Goal: Check status

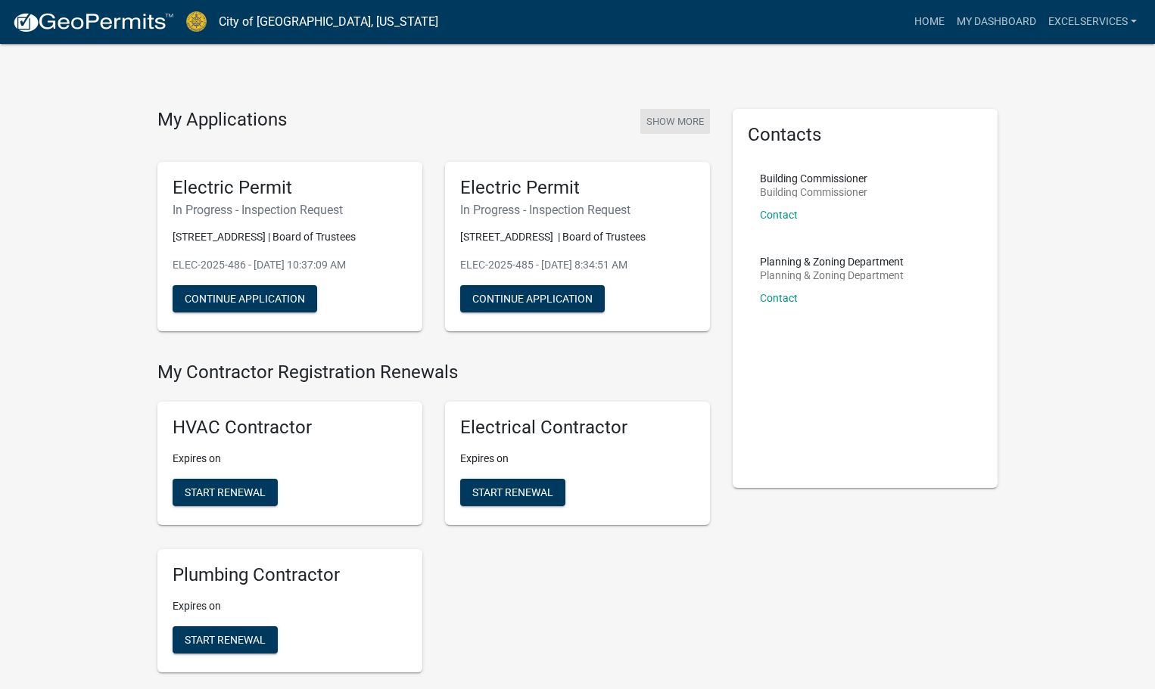
click at [658, 123] on button "Show More" at bounding box center [675, 121] width 70 height 25
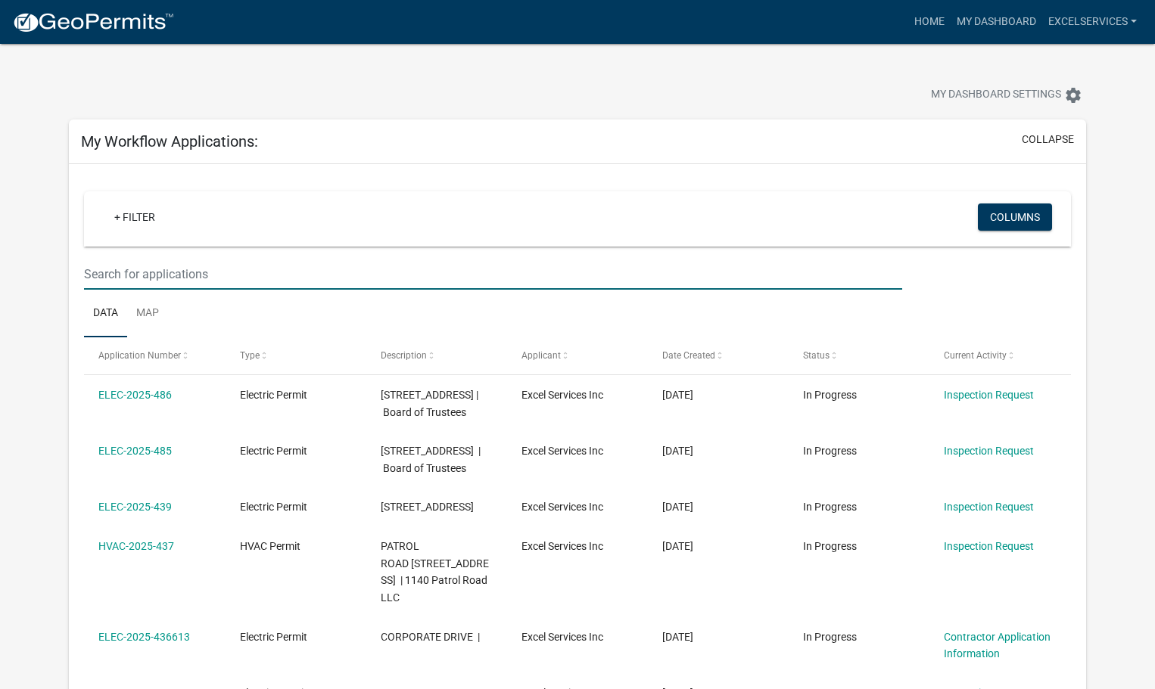
paste input "ELEC-1964"
type input "elec-1964"
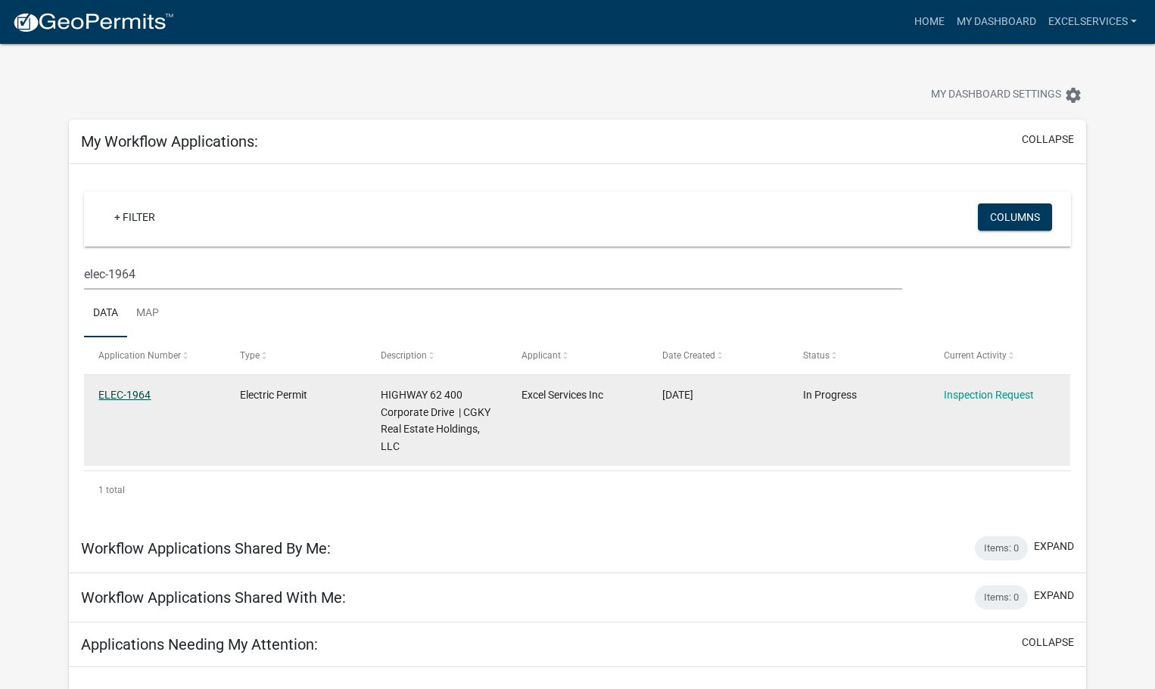
click at [106, 396] on link "ELEC-1964" at bounding box center [124, 395] width 52 height 12
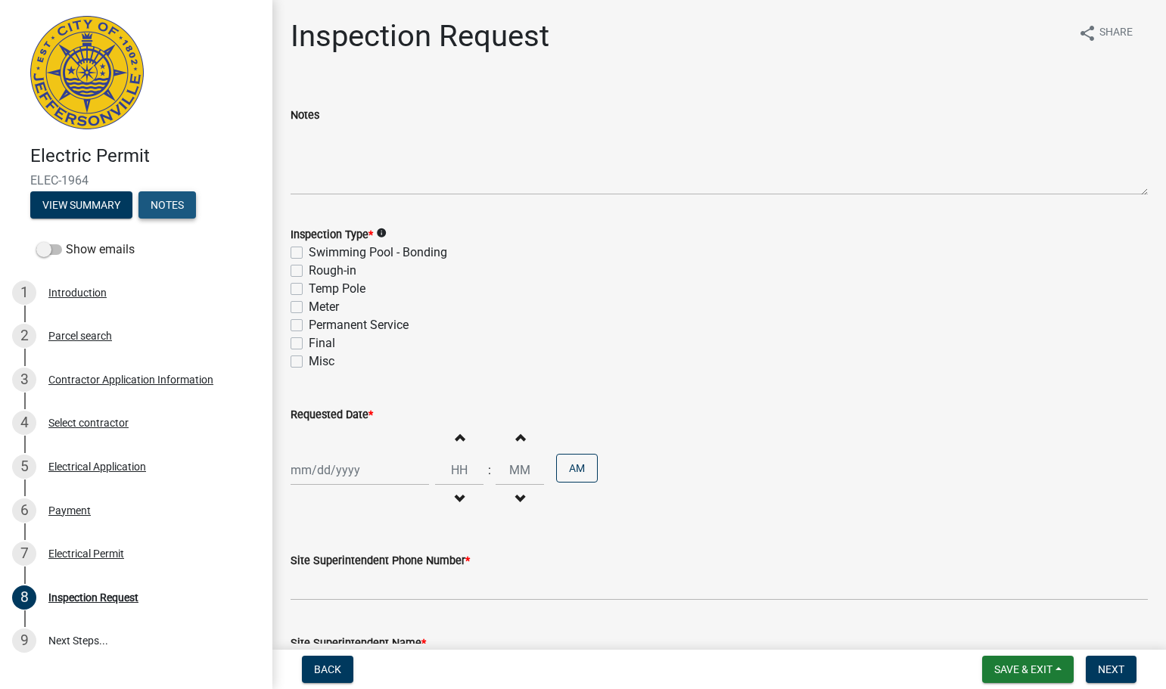
click at [169, 207] on button "Notes" at bounding box center [167, 204] width 58 height 27
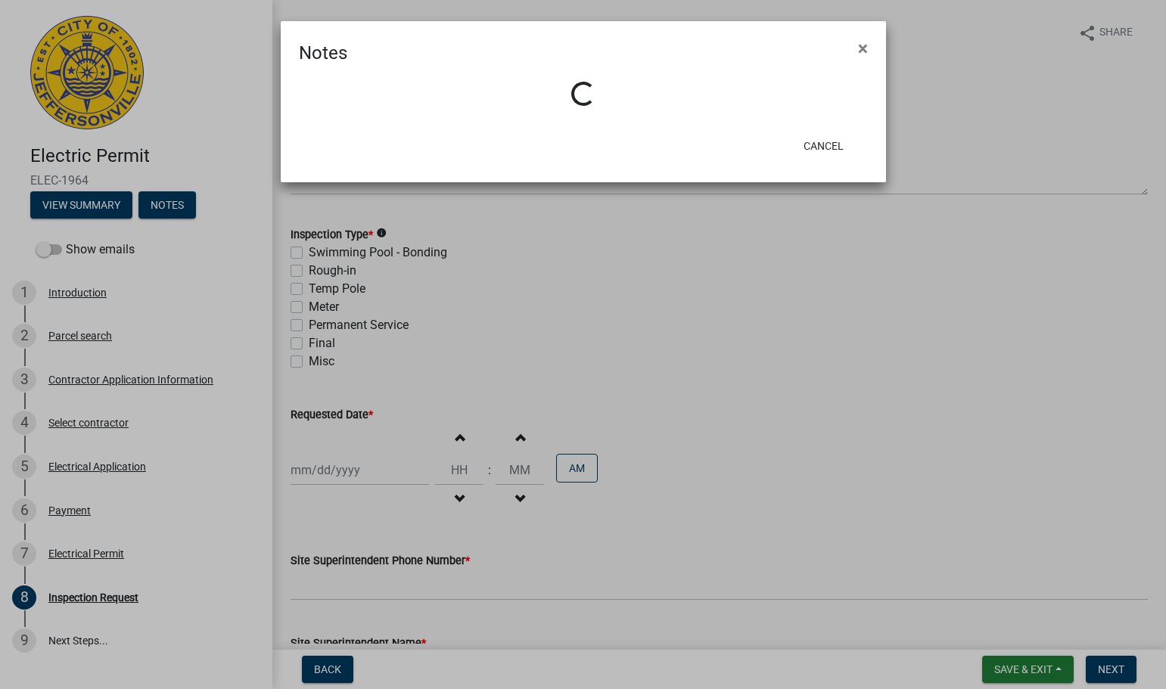
click at [102, 207] on ngb-modal-window "Notes × Loading... Cancel" at bounding box center [583, 344] width 1166 height 689
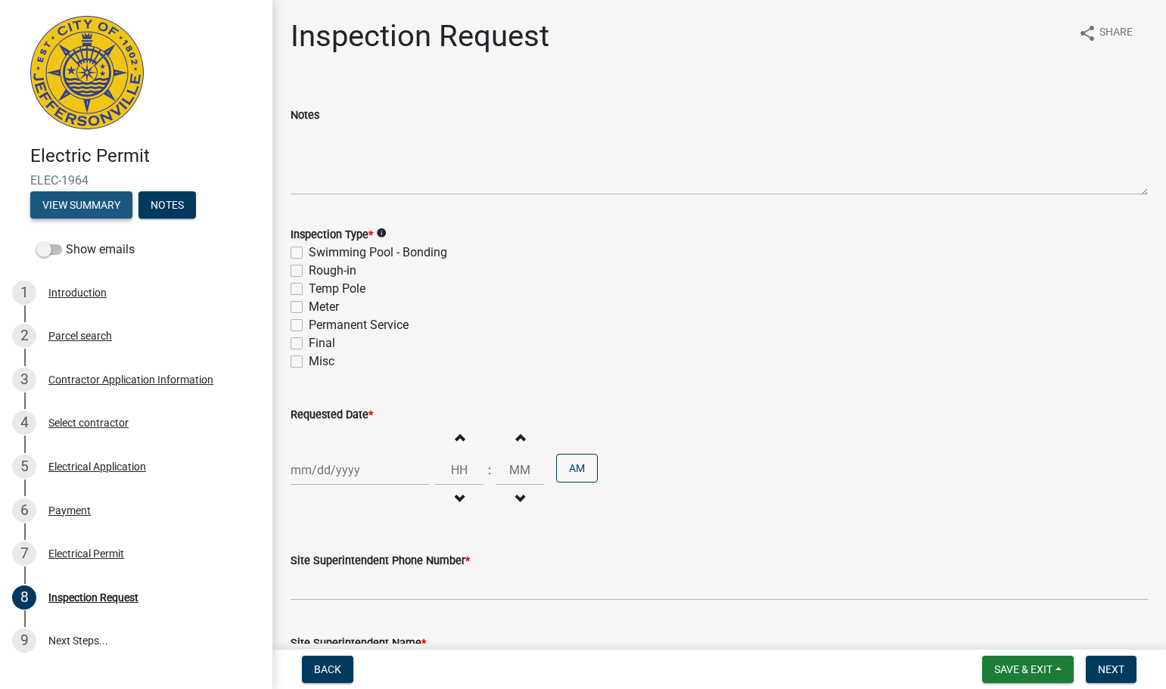
click at [102, 207] on button "View Summary" at bounding box center [81, 204] width 102 height 27
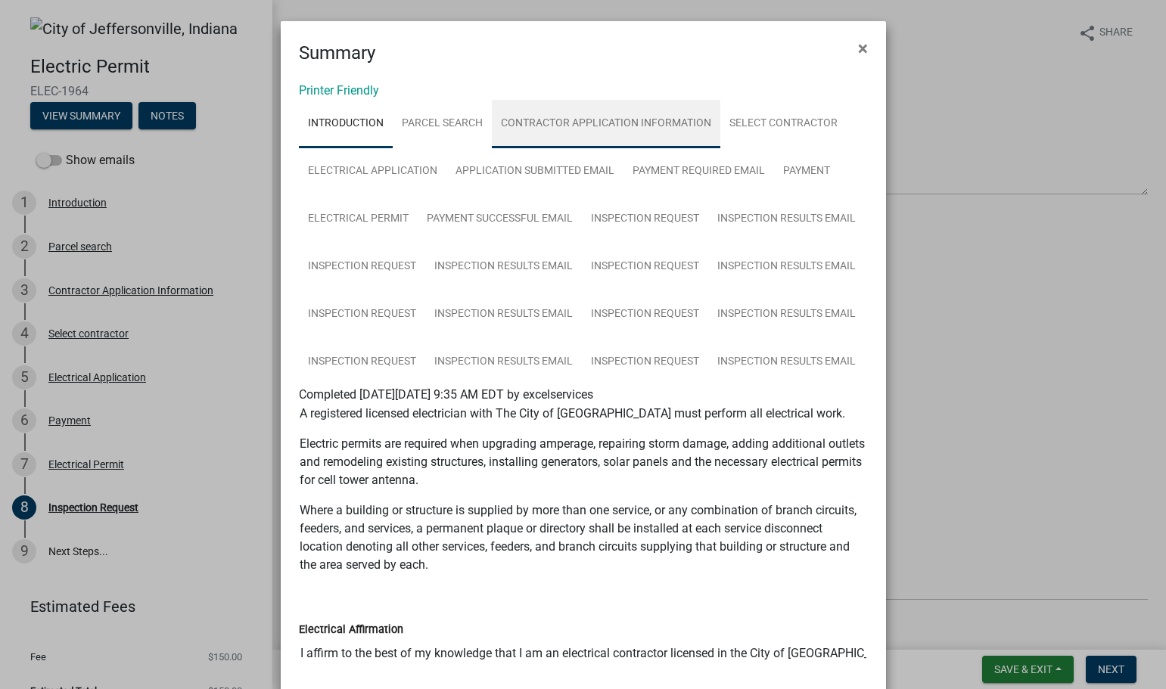
click at [620, 122] on link "Contractor Application Information" at bounding box center [606, 124] width 229 height 48
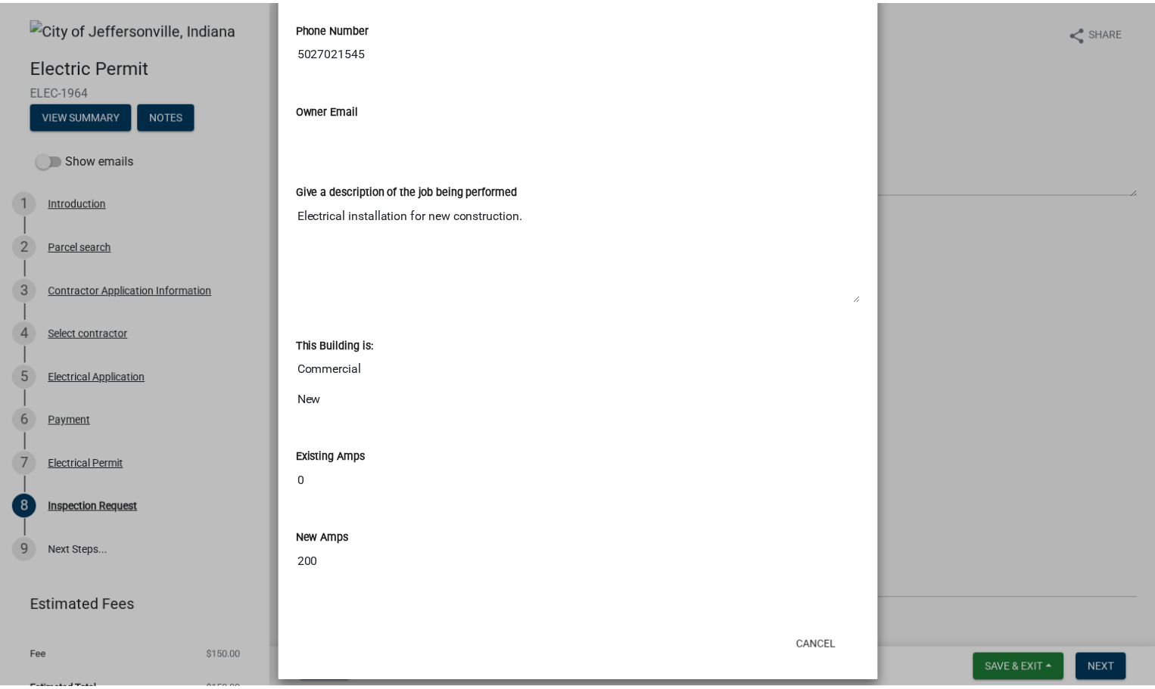
scroll to position [950, 0]
